Goal: Find specific page/section: Find specific page/section

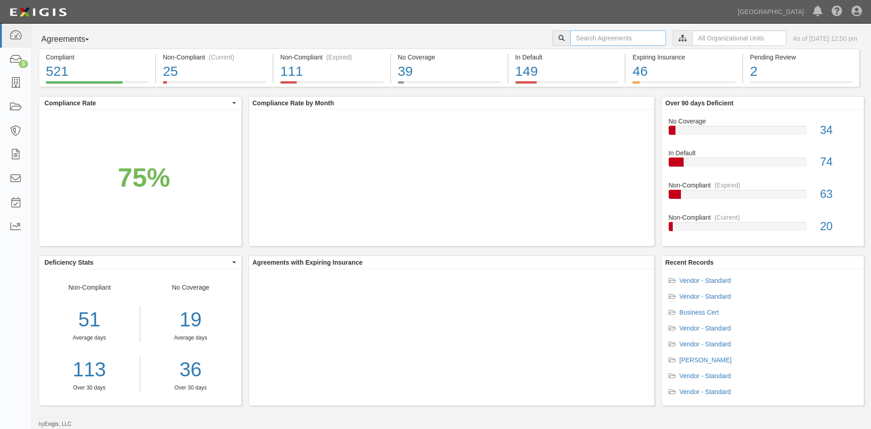
click at [582, 34] on input "text" at bounding box center [618, 37] width 96 height 15
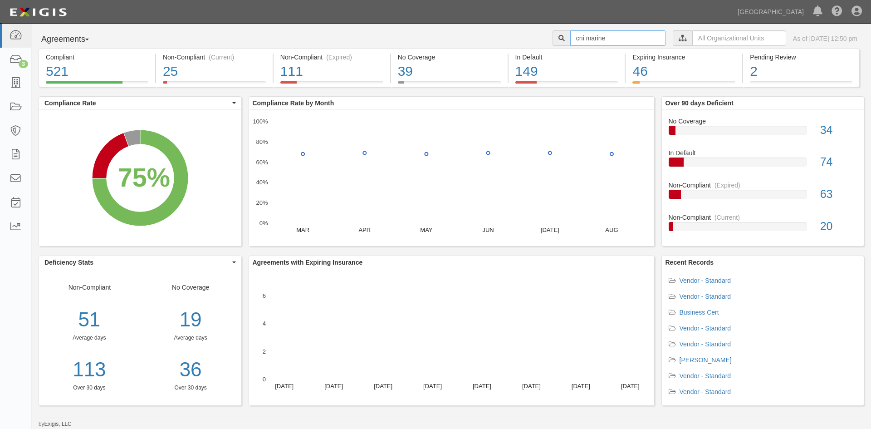
type input "cni marine"
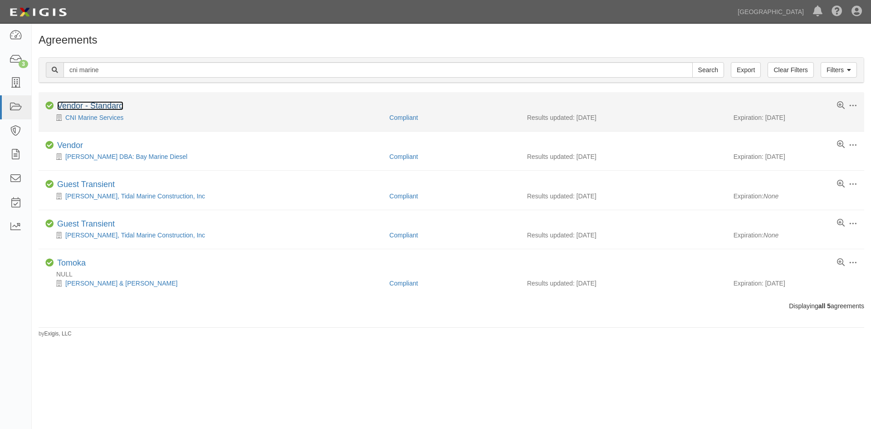
click at [103, 107] on link "Vendor - Standard" at bounding box center [90, 105] width 66 height 9
